Goal: Navigation & Orientation: Find specific page/section

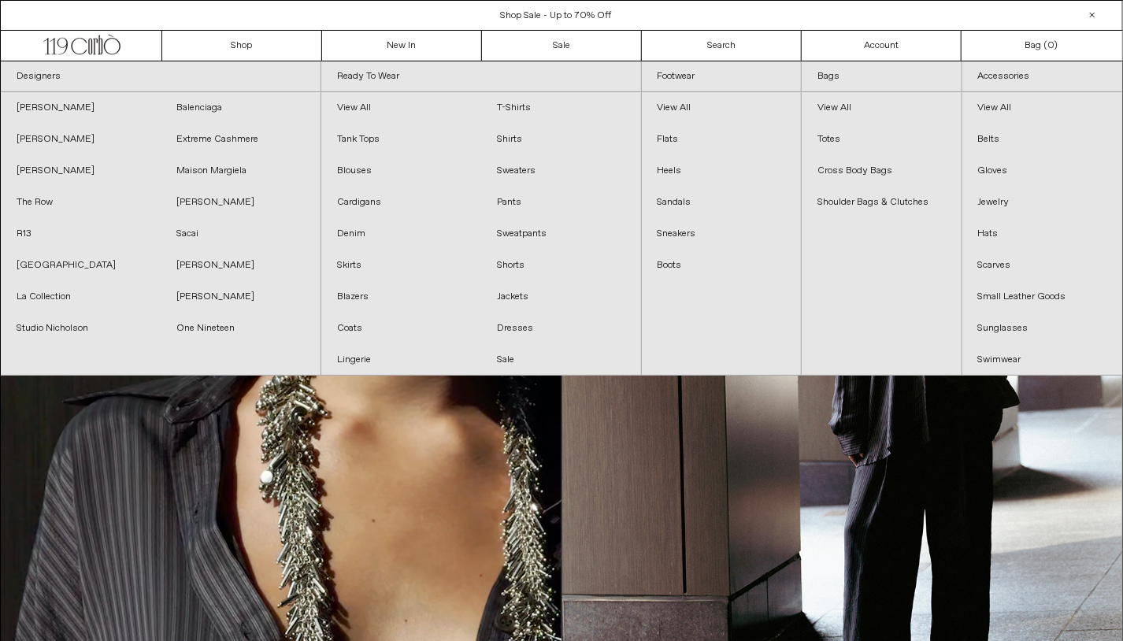
click at [383, 48] on div "Close dialog JOIN OUR MAILING LIST Subscribe to receive 10% off your first purc…" at bounding box center [561, 320] width 1123 height 641
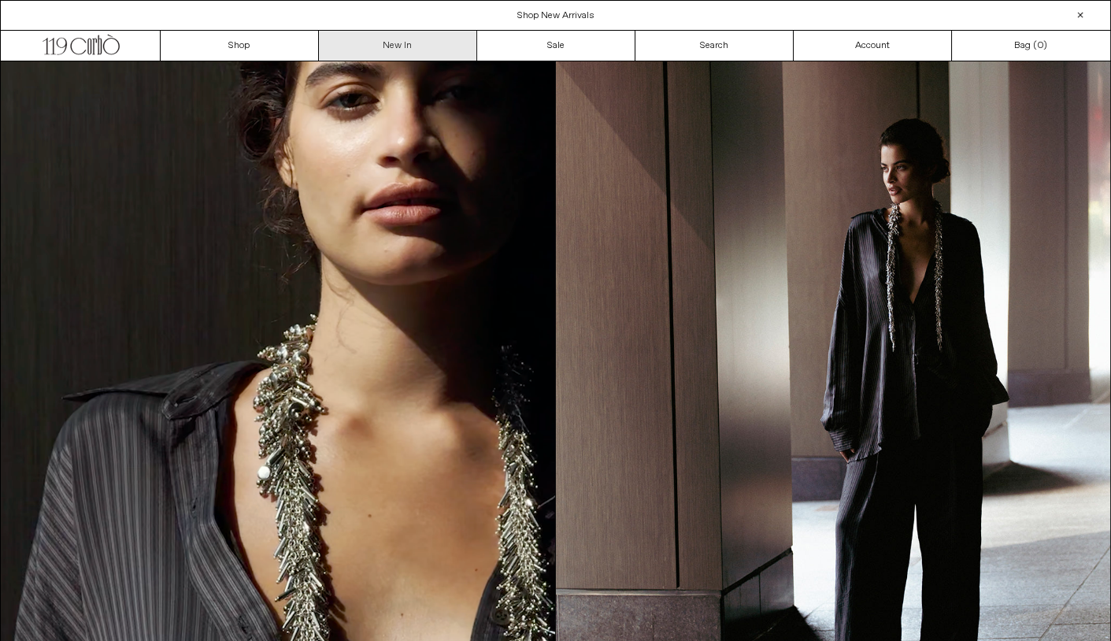
click at [400, 46] on link "New In" at bounding box center [398, 46] width 158 height 30
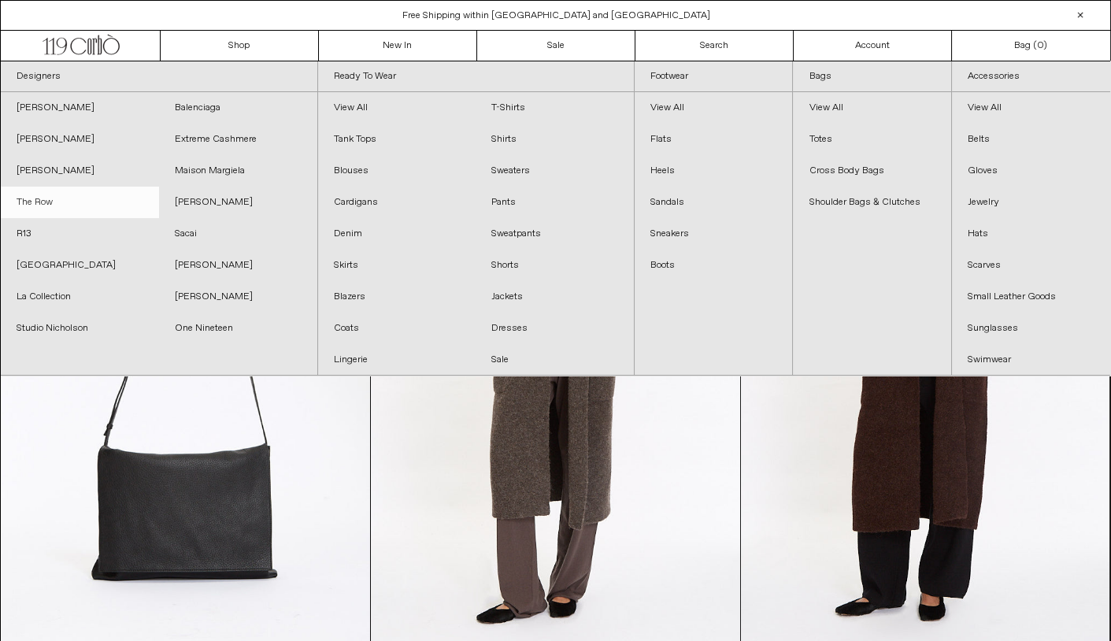
click at [35, 198] on link "The Row" at bounding box center [80, 202] width 158 height 31
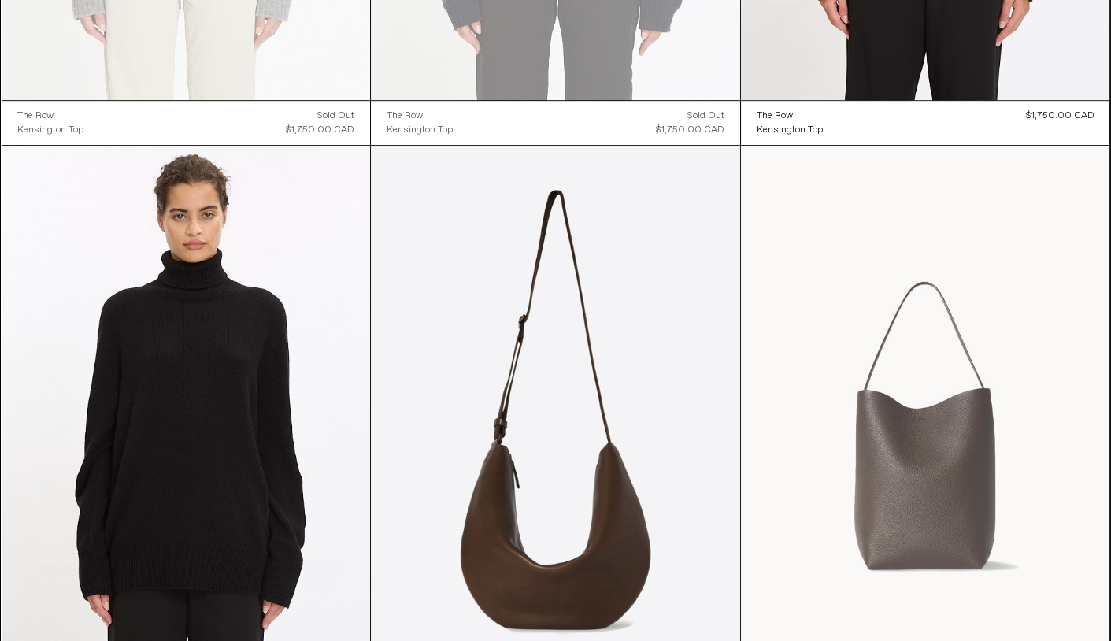
scroll to position [2099, 0]
